Goal: Find specific page/section: Find specific page/section

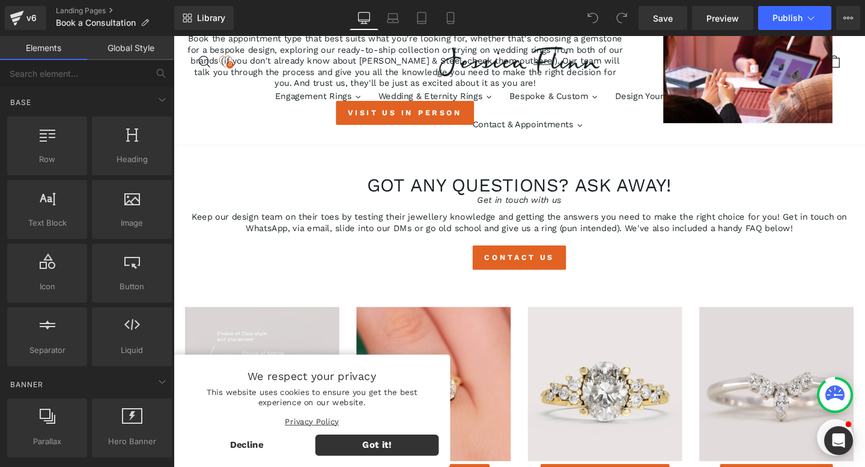
scroll to position [543, 0]
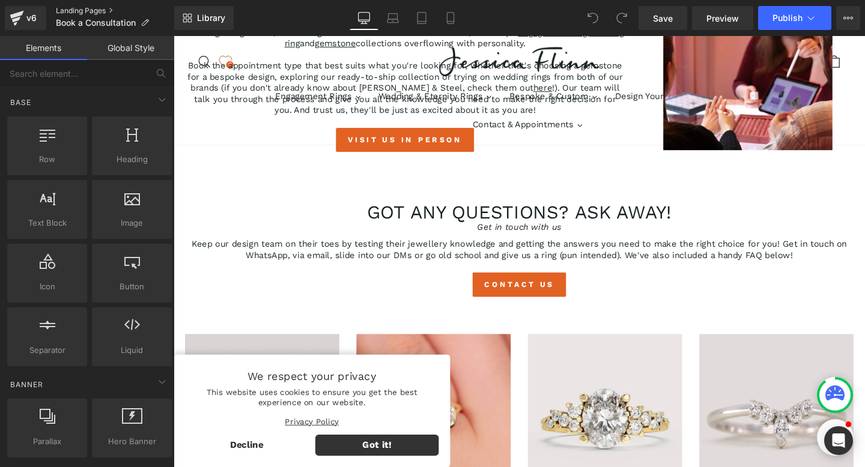
click at [84, 10] on link "Landing Pages" at bounding box center [115, 11] width 118 height 10
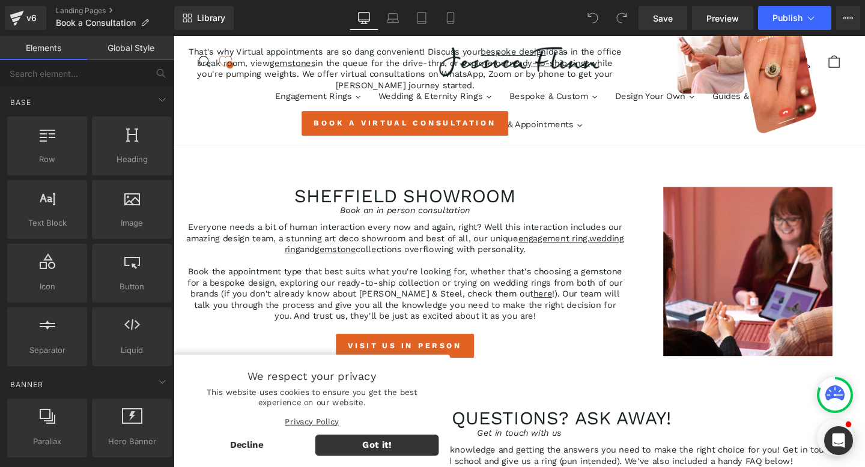
scroll to position [403, 0]
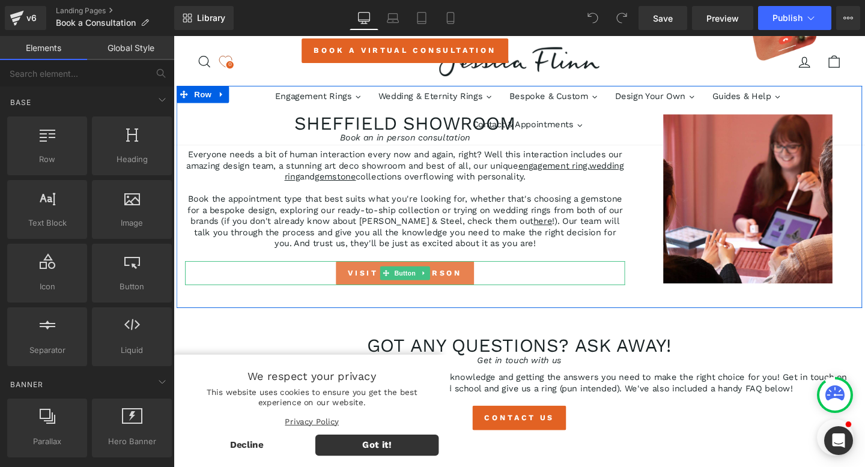
click at [384, 288] on link "Visit Us In Person" at bounding box center [416, 285] width 145 height 25
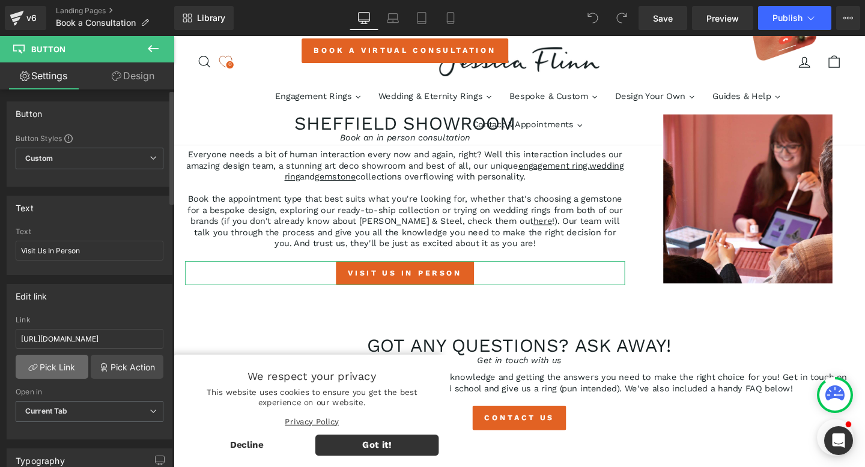
click at [54, 361] on link "Pick Link" at bounding box center [52, 367] width 73 height 24
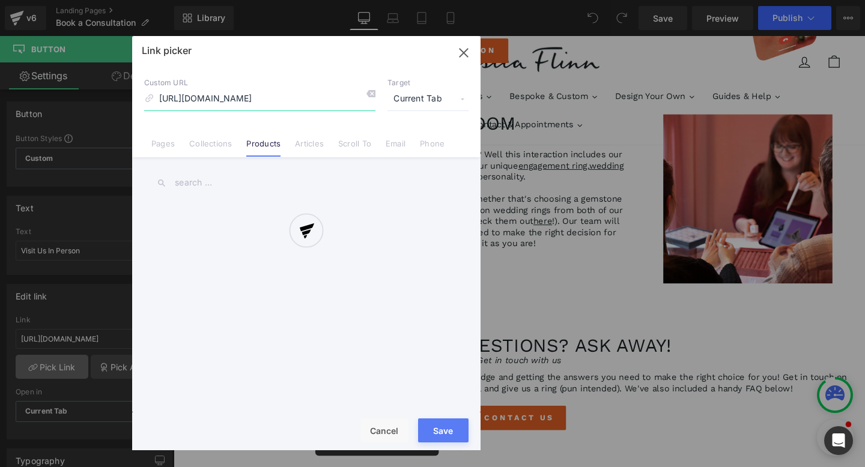
scroll to position [0, 16]
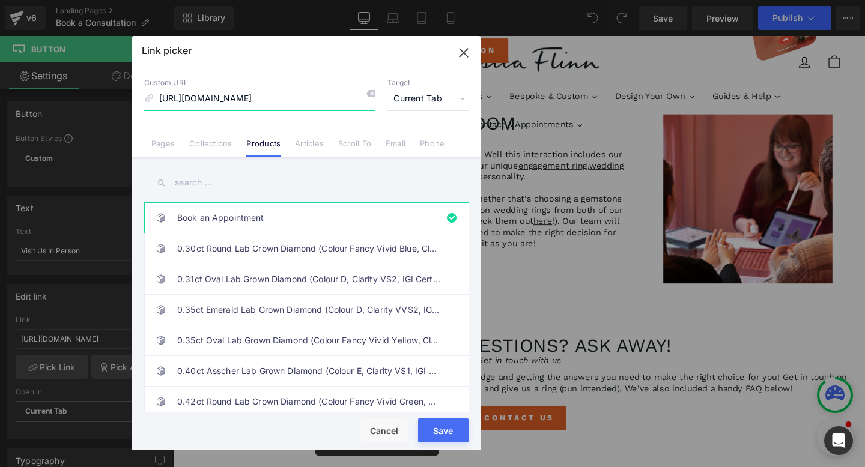
click at [460, 55] on icon "button" at bounding box center [463, 53] width 8 height 8
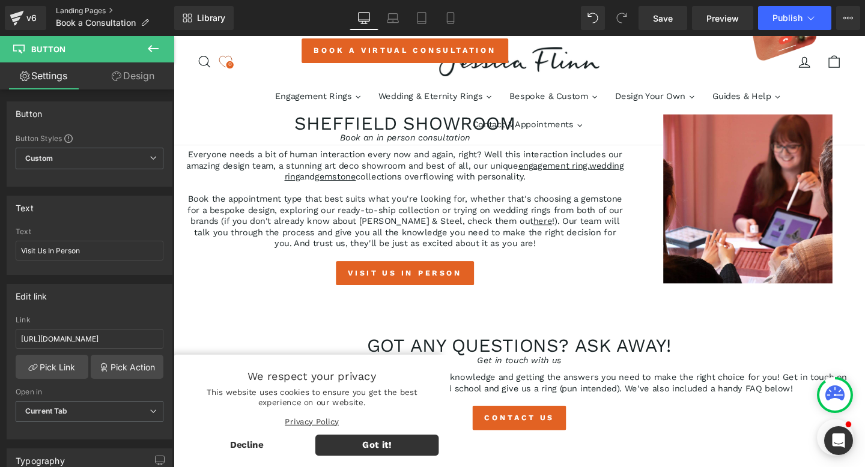
click at [88, 13] on link "Landing Pages" at bounding box center [115, 11] width 118 height 10
